Goal: Transaction & Acquisition: Obtain resource

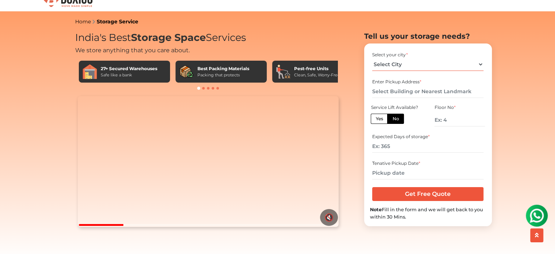
click at [421, 64] on select "Select City Bangalore Bengaluru Bhopal Bhubaneswar Chennai Coimbatore Cuttack D…" at bounding box center [427, 64] width 111 height 13
select select "[GEOGRAPHIC_DATA]"
click at [372, 61] on select "Select City Bangalore Bengaluru Bhopal Bhubaneswar Chennai Coimbatore Cuttack D…" at bounding box center [427, 64] width 111 height 13
click at [402, 96] on input "text" at bounding box center [427, 91] width 111 height 13
click at [269, 33] on h1 "India's Best Storage Space Services" at bounding box center [208, 38] width 267 height 12
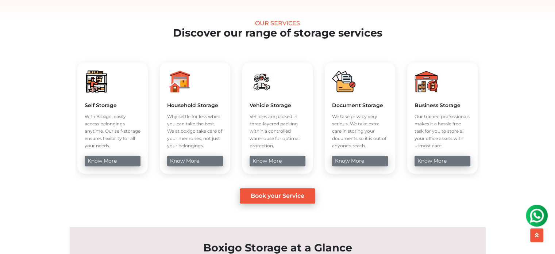
scroll to position [262, 0]
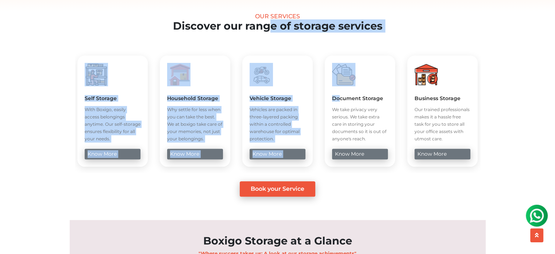
drag, startPoint x: 269, startPoint y: 33, endPoint x: 343, endPoint y: 115, distance: 110.6
click at [343, 115] on section "Our Services Discover our range of storage services Self Storage With Boxigo, e…" at bounding box center [277, 105] width 511 height 184
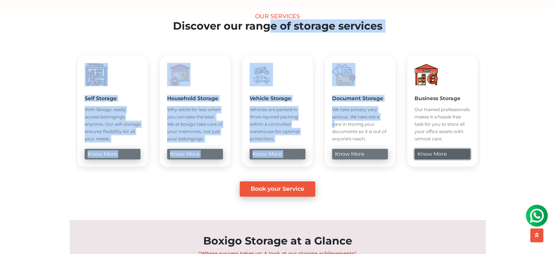
click at [434, 159] on link "know more" at bounding box center [443, 154] width 56 height 11
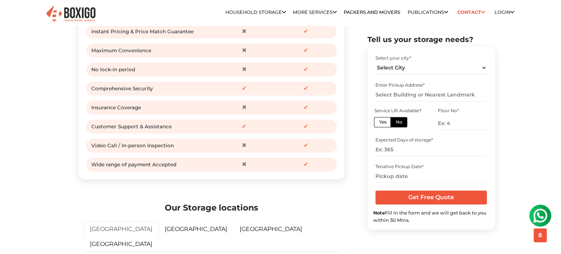
scroll to position [949, 0]
